Goal: Task Accomplishment & Management: Manage account settings

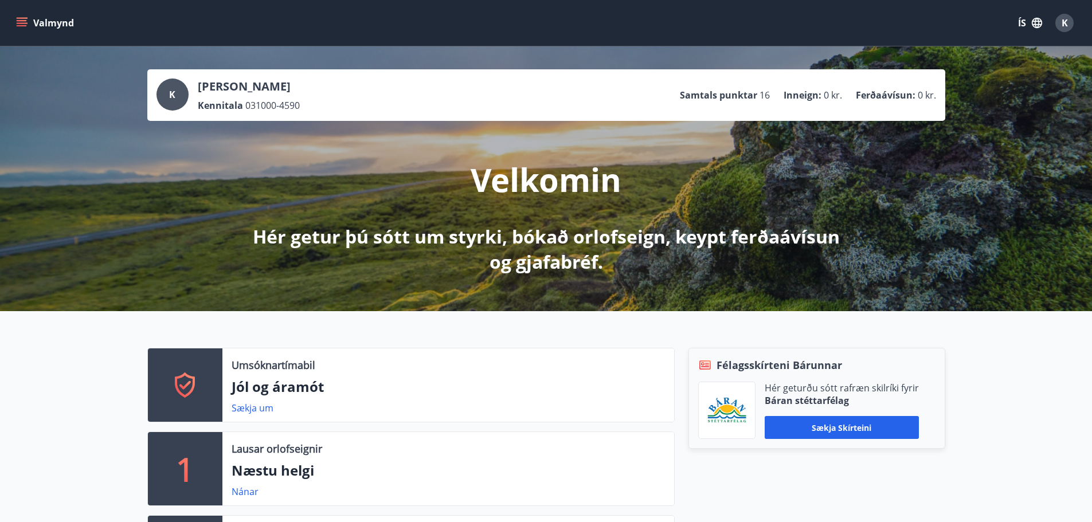
click at [17, 20] on icon "menu" at bounding box center [22, 20] width 10 height 1
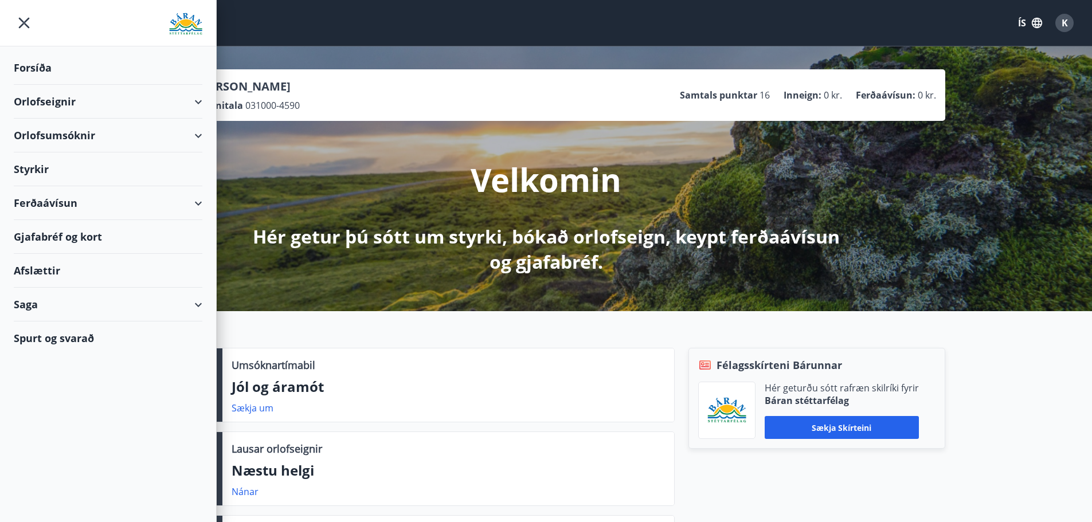
click at [70, 313] on div "Saga" at bounding box center [108, 305] width 189 height 34
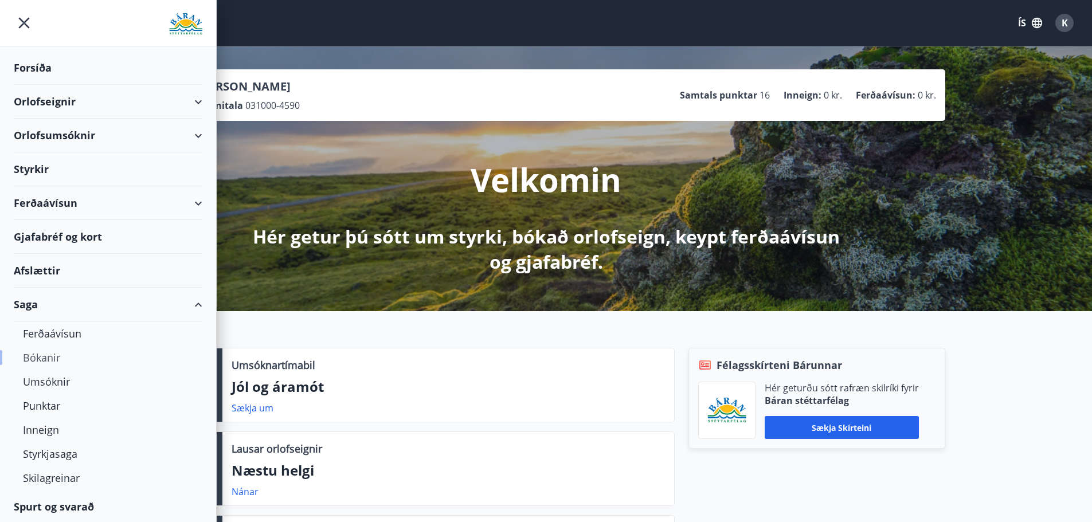
click at [59, 362] on div "Bókanir" at bounding box center [108, 358] width 170 height 24
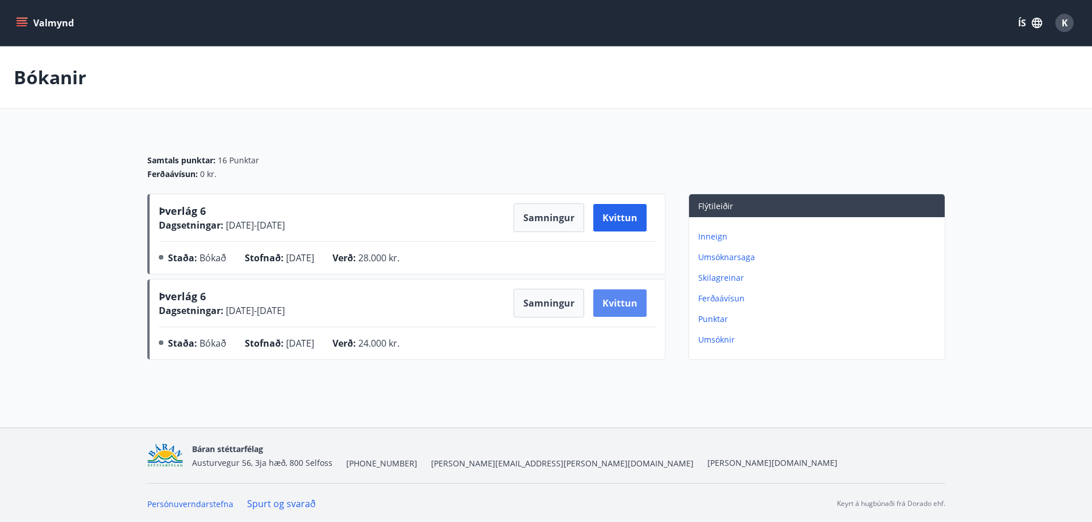
click at [629, 303] on button "Kvittun" at bounding box center [619, 303] width 53 height 28
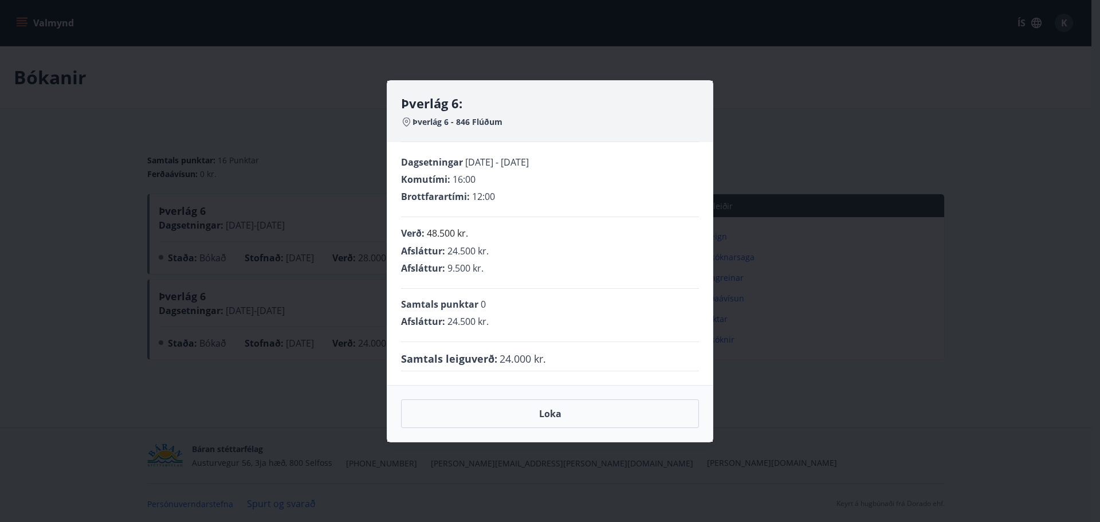
click at [887, 376] on div "Þverlág 6: Þverlág 6 - 846 Flúðum Dagsetningar [DATE] - [DATE] Komutími : 16:00…" at bounding box center [550, 261] width 1100 height 522
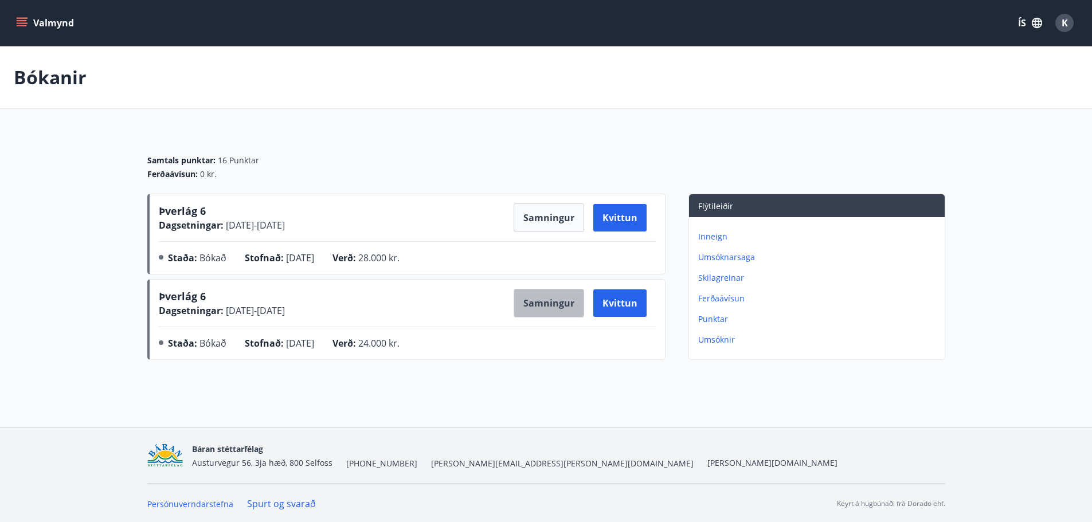
click at [548, 303] on button "Samningur" at bounding box center [548, 303] width 70 height 29
